Goal: Task Accomplishment & Management: Use online tool/utility

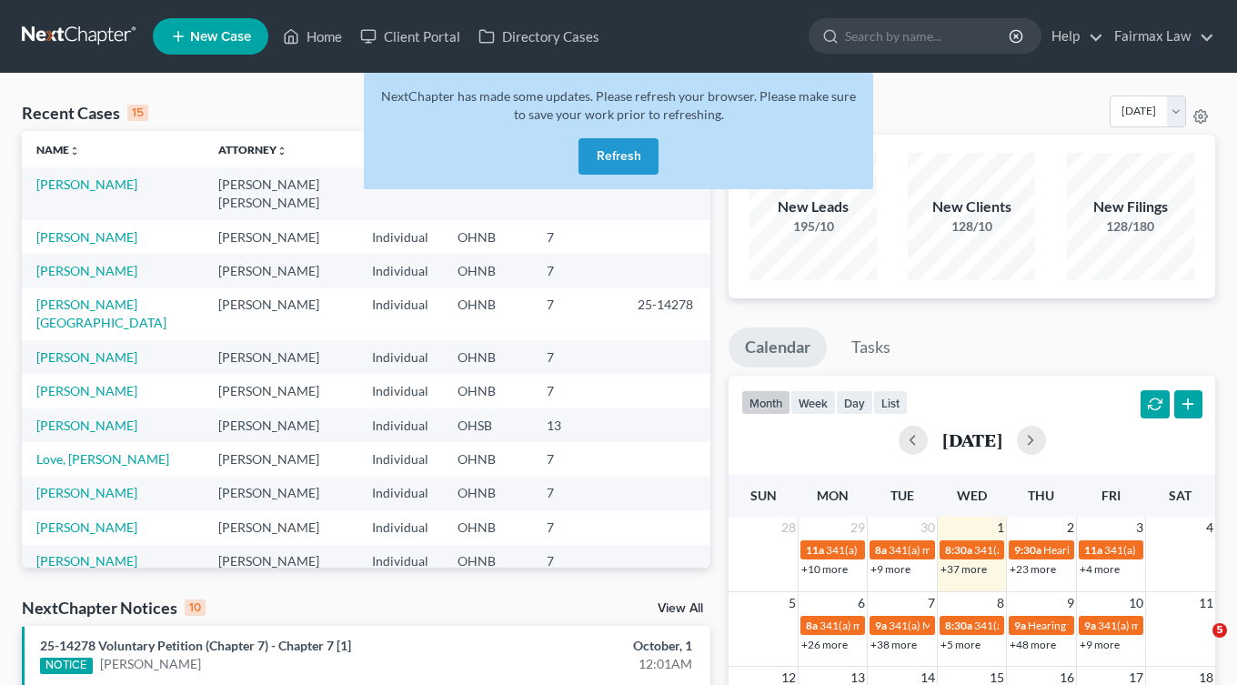
select select "1"
click at [624, 170] on button "Refresh" at bounding box center [619, 156] width 80 height 36
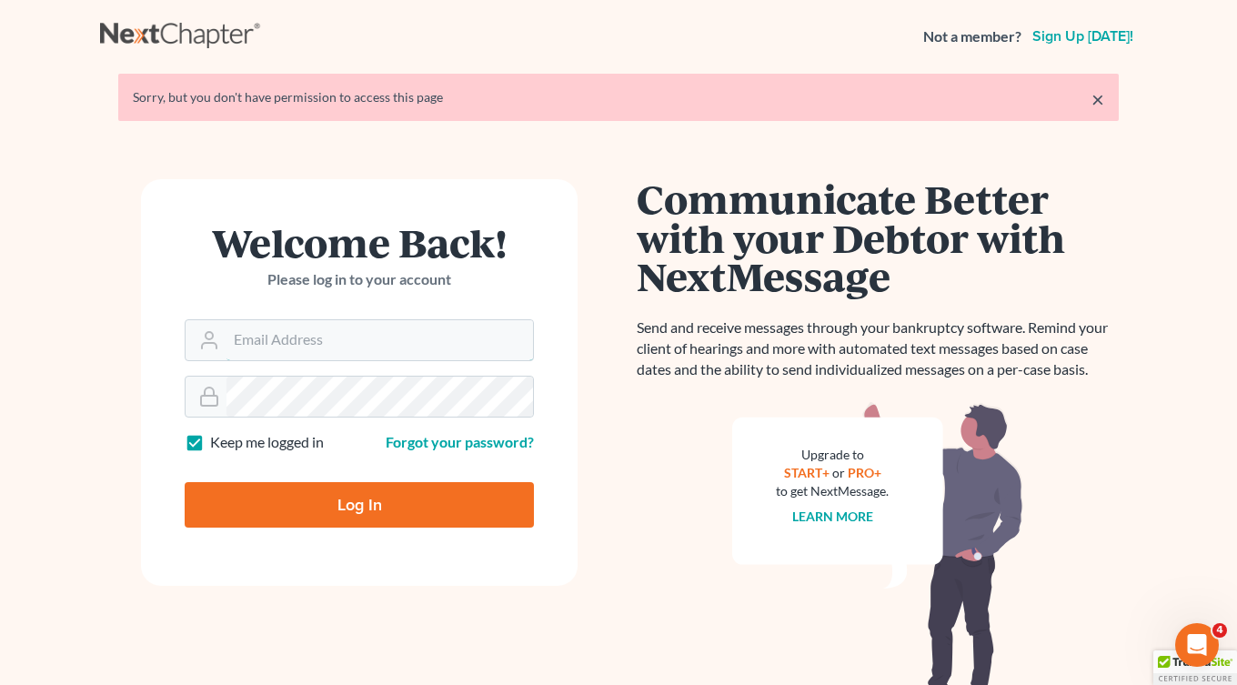
type input "[EMAIL_ADDRESS][DOMAIN_NAME]"
click at [359, 503] on input "Log In" at bounding box center [359, 504] width 349 height 45
type input "Thinking..."
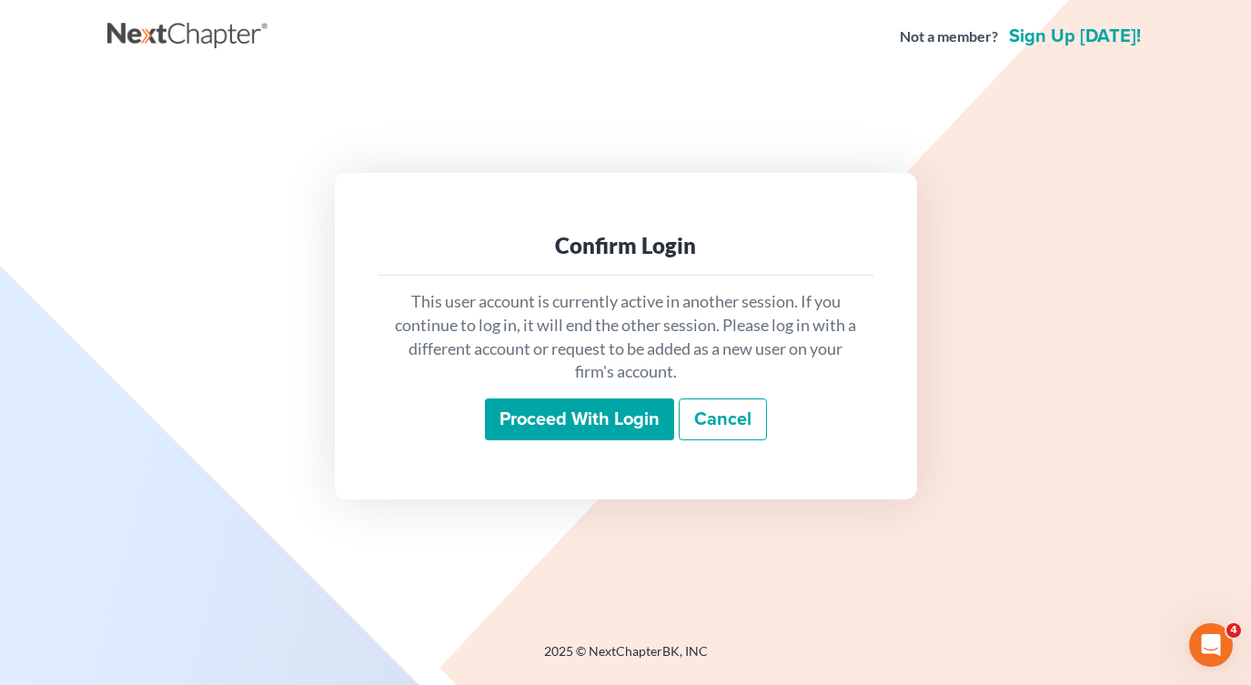
click at [641, 425] on input "Proceed with login" at bounding box center [579, 419] width 189 height 42
